Goal: Information Seeking & Learning: Learn about a topic

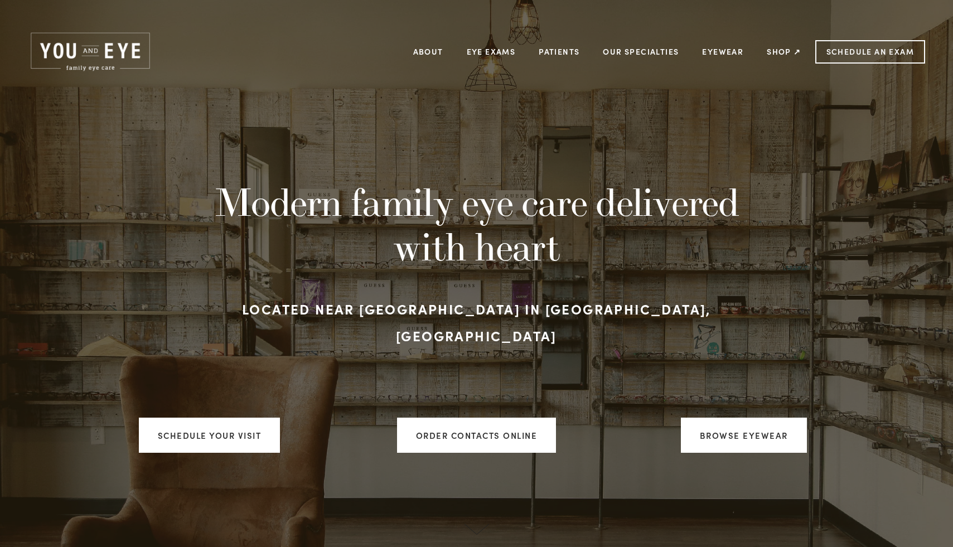
scroll to position [2, 0]
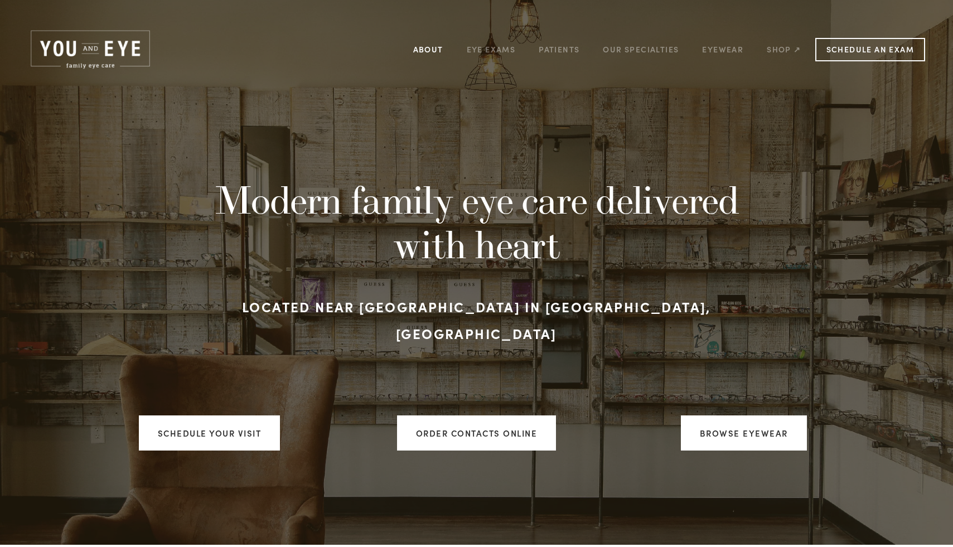
click at [418, 46] on link "About" at bounding box center [428, 49] width 30 height 17
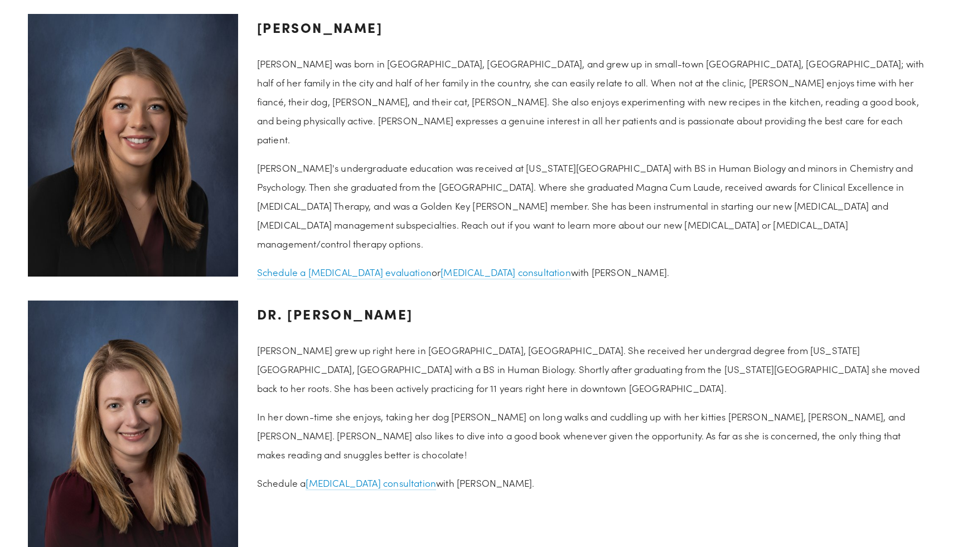
scroll to position [1392, 0]
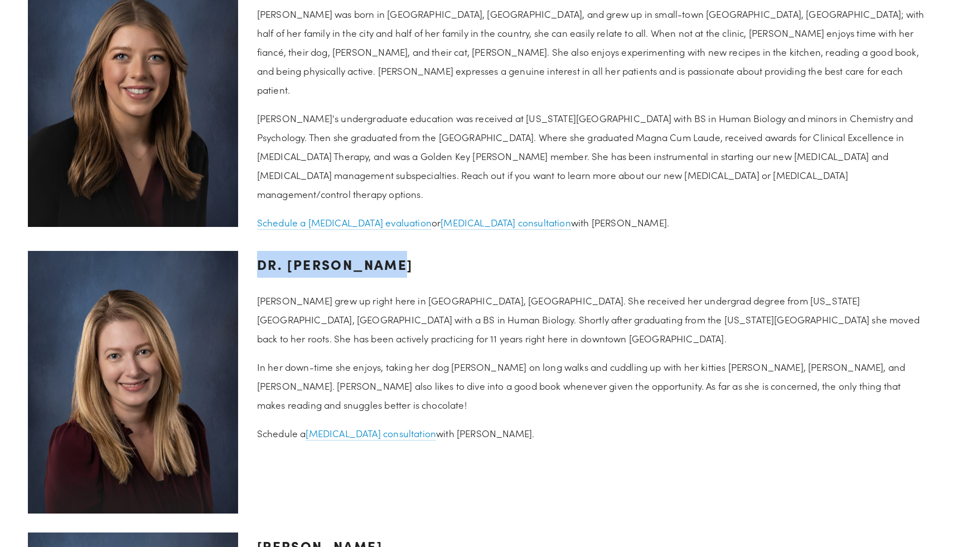
drag, startPoint x: 402, startPoint y: 264, endPoint x: 249, endPoint y: 263, distance: 152.8
click at [249, 263] on div "Dr. [PERSON_NAME] [PERSON_NAME] grew up right here in [GEOGRAPHIC_DATA], [GEOGR…" at bounding box center [591, 346] width 687 height 211
copy h3 "Dr. [PERSON_NAME]"
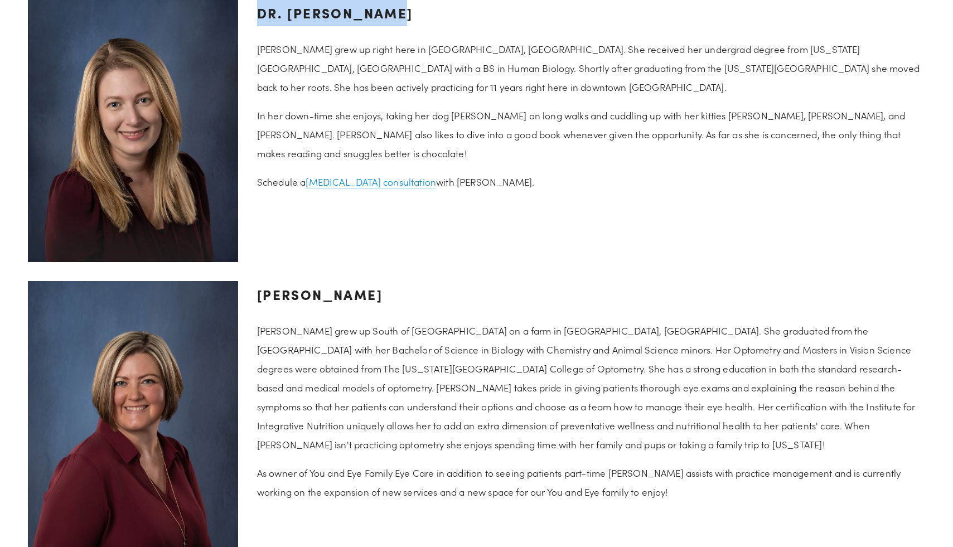
scroll to position [1684, 0]
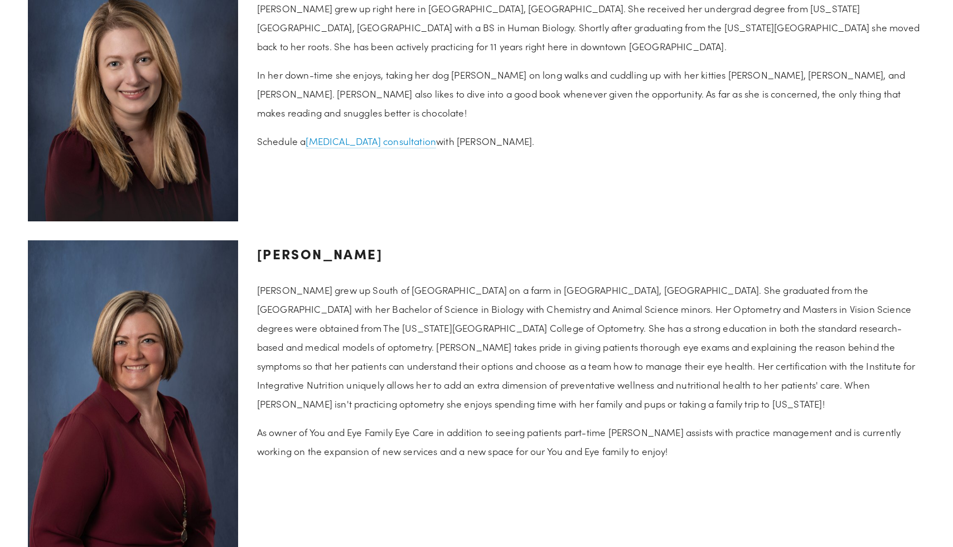
drag, startPoint x: 471, startPoint y: 254, endPoint x: 259, endPoint y: 248, distance: 211.4
click at [259, 248] on h3 "[PERSON_NAME]" at bounding box center [591, 253] width 668 height 27
copy h3 "[PERSON_NAME]"
